Goal: Transaction & Acquisition: Purchase product/service

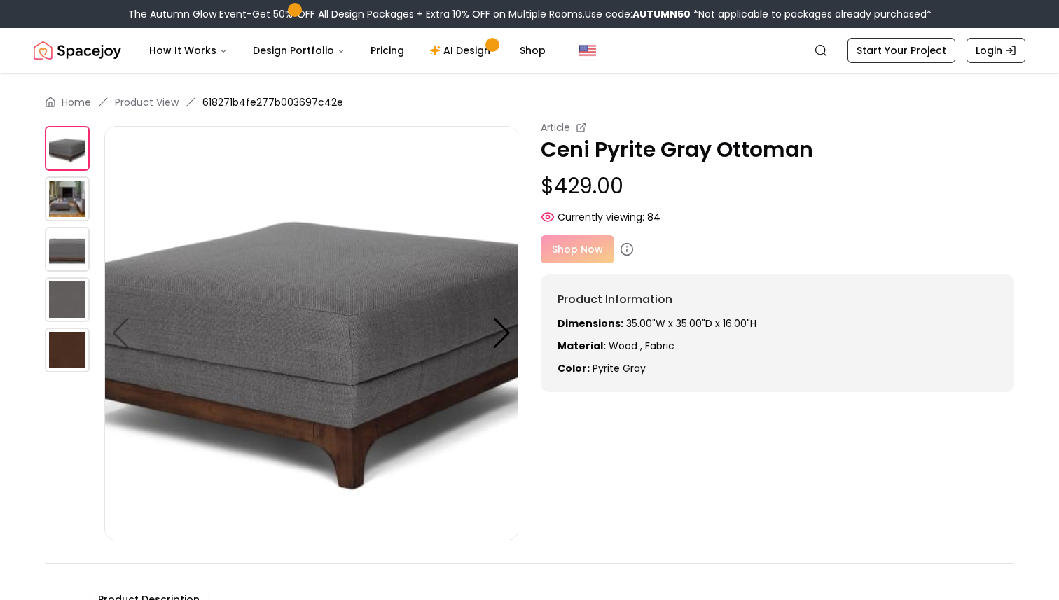
click at [512, 329] on img at bounding box center [311, 333] width 415 height 415
click at [502, 331] on div at bounding box center [501, 333] width 19 height 31
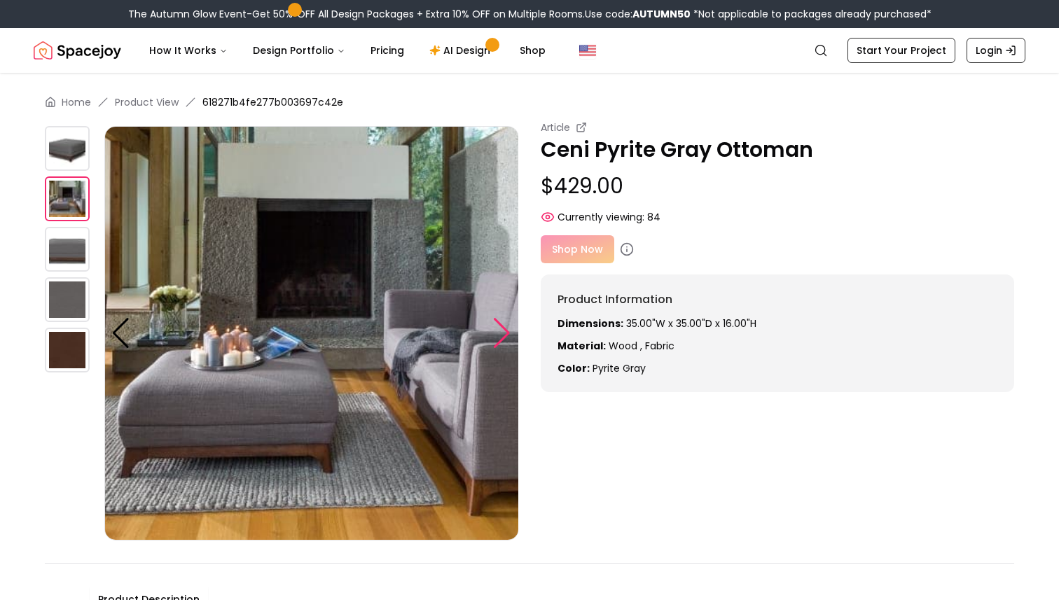
click at [502, 331] on div at bounding box center [501, 333] width 19 height 31
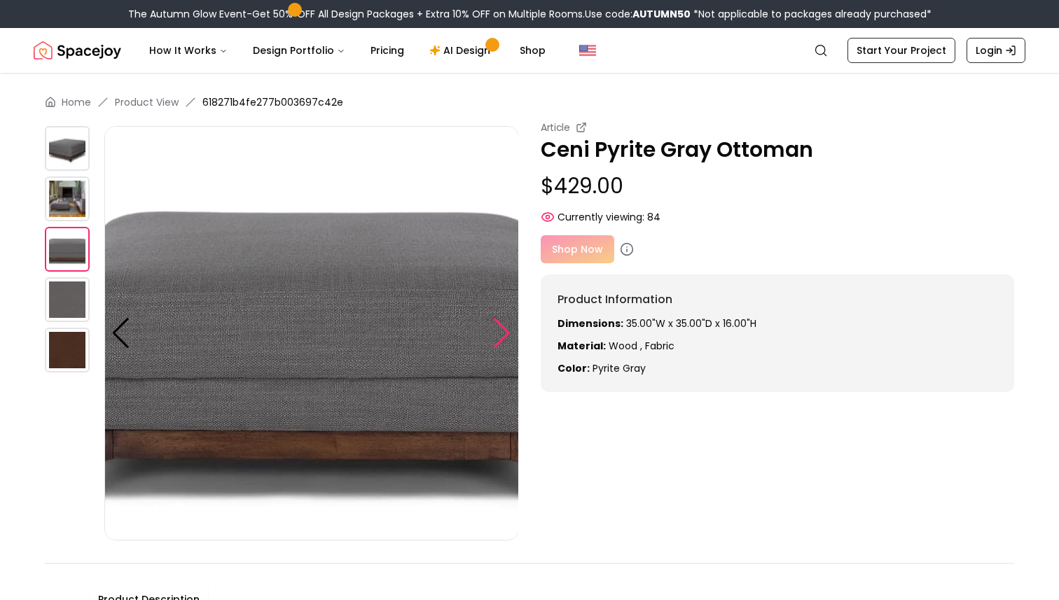
click at [501, 331] on div at bounding box center [501, 333] width 19 height 31
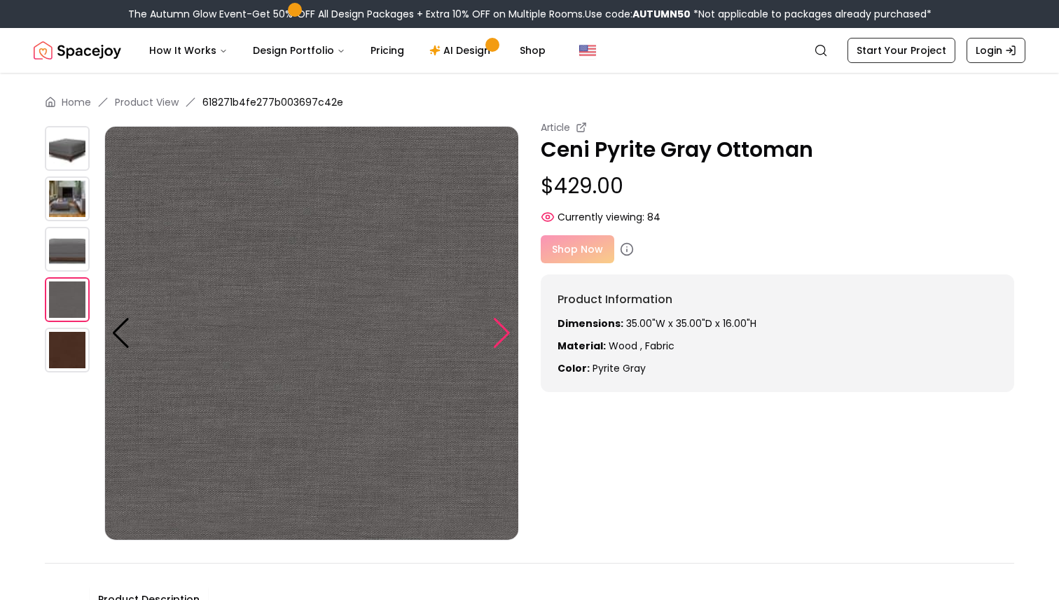
click at [501, 331] on div at bounding box center [501, 333] width 19 height 31
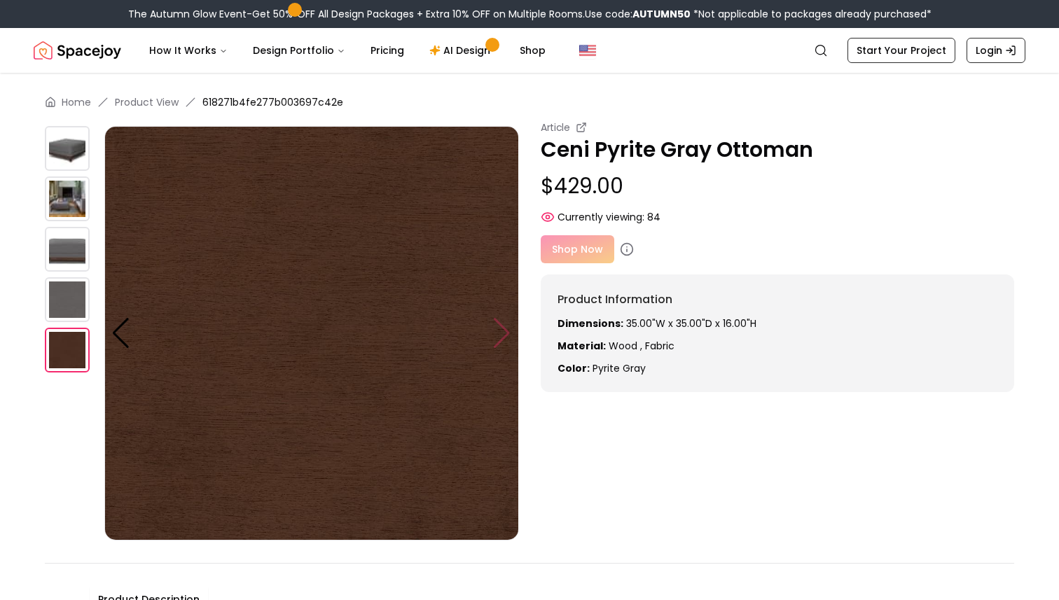
click at [501, 331] on img at bounding box center [311, 333] width 415 height 415
click at [506, 334] on img at bounding box center [311, 333] width 415 height 415
click at [567, 248] on div "Shop Now" at bounding box center [777, 249] width 473 height 28
click at [579, 249] on div "Shop Now" at bounding box center [777, 249] width 473 height 28
click at [583, 125] on icon at bounding box center [581, 127] width 11 height 11
